Goal: Task Accomplishment & Management: Use online tool/utility

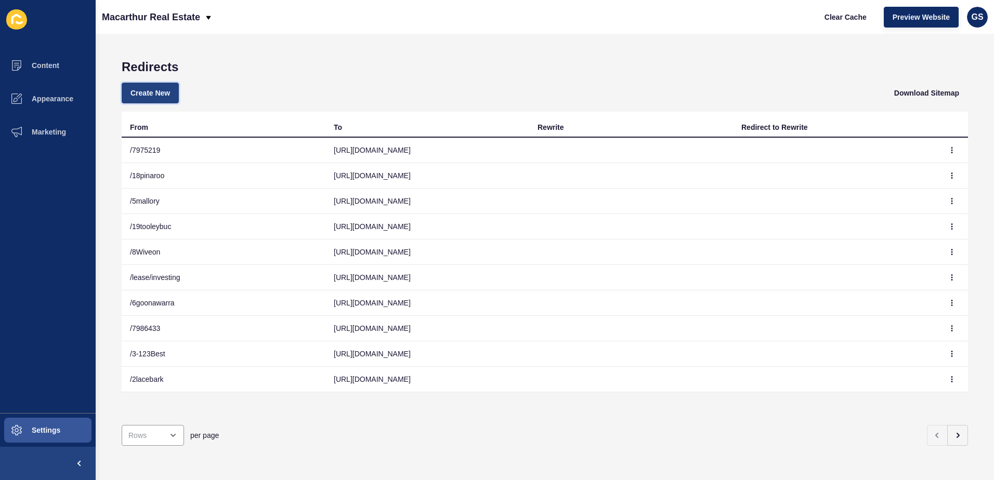
click at [147, 95] on span "Create New" at bounding box center [149, 93] width 39 height 10
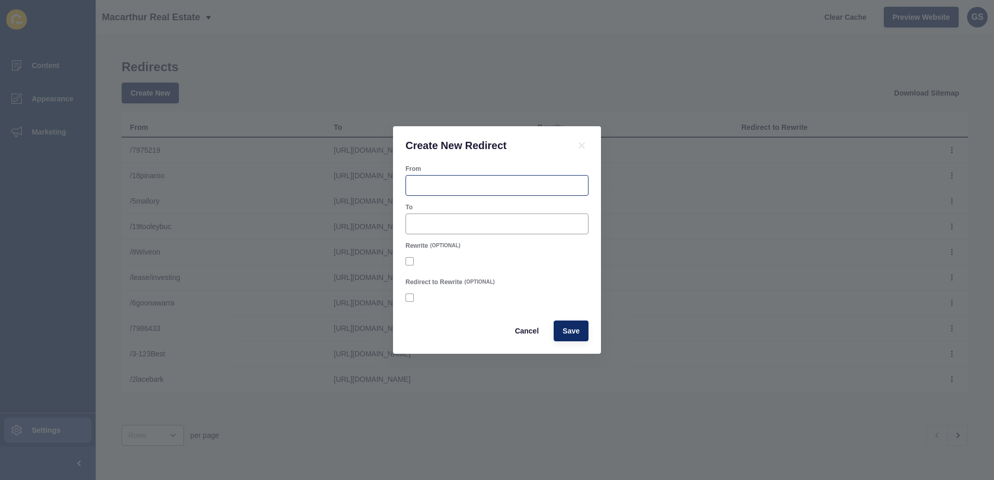
click at [441, 191] on div at bounding box center [496, 185] width 183 height 21
type input "13norfolk"
paste input "[URL][DOMAIN_NAME][PERSON_NAME]"
type input "[URL][DOMAIN_NAME][PERSON_NAME]"
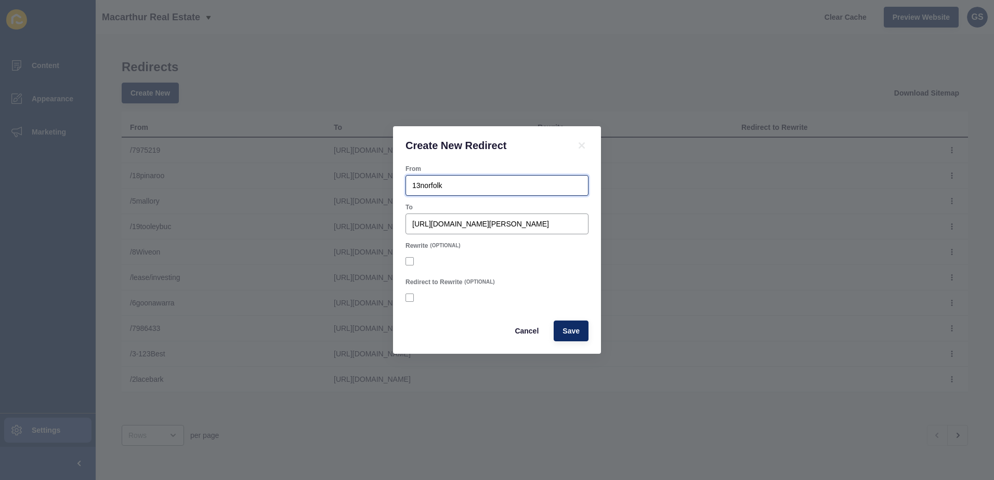
scroll to position [0, 0]
drag, startPoint x: 465, startPoint y: 190, endPoint x: 141, endPoint y: 151, distance: 326.6
click at [141, 151] on div "Create New Redirect From 13norfolk To [URL][DOMAIN_NAME][PERSON_NAME] Rewrite (…" at bounding box center [497, 240] width 994 height 480
click at [571, 328] on span "Save" at bounding box center [570, 331] width 17 height 10
